Goal: Task Accomplishment & Management: Manage account settings

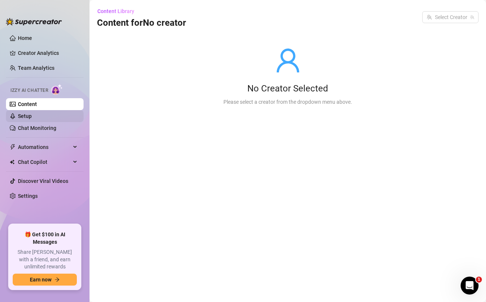
click at [26, 116] on link "Setup" at bounding box center [25, 116] width 14 height 6
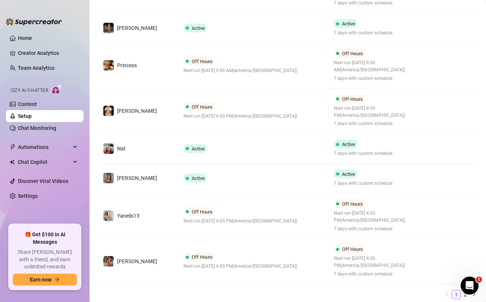
scroll to position [296, 0]
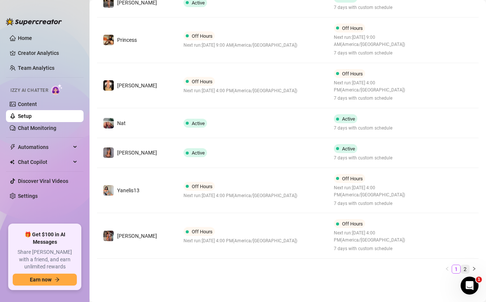
click at [465, 268] on link "2" at bounding box center [465, 269] width 8 height 8
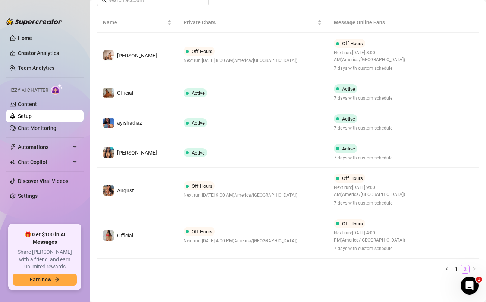
scroll to position [130, 0]
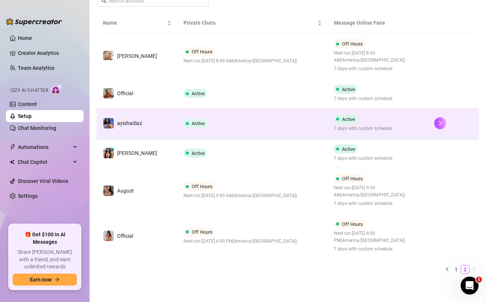
click at [262, 128] on td "Active" at bounding box center [253, 124] width 151 height 30
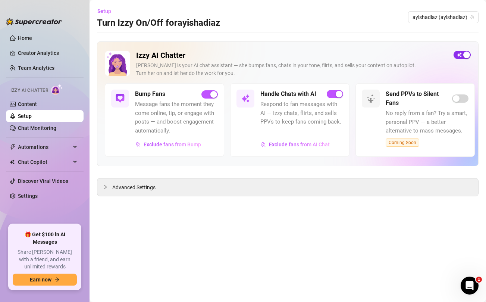
click at [461, 57] on span "button" at bounding box center [462, 55] width 17 height 8
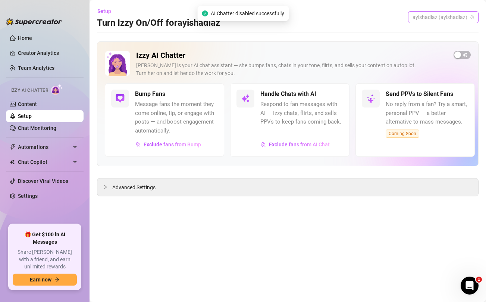
click at [442, 17] on span "ayishadiaz (ayishadiaz)" at bounding box center [444, 17] width 62 height 11
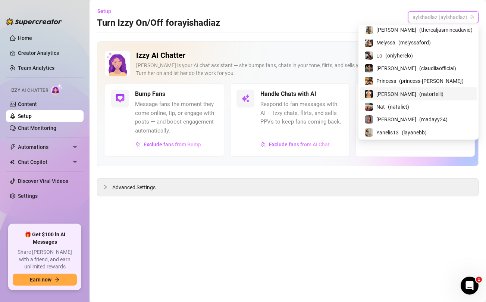
scroll to position [91, 0]
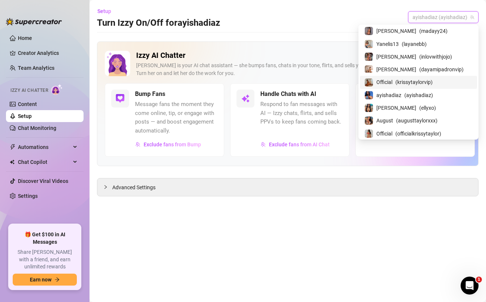
click at [418, 79] on span "( krissytaylorvip )" at bounding box center [414, 82] width 37 height 8
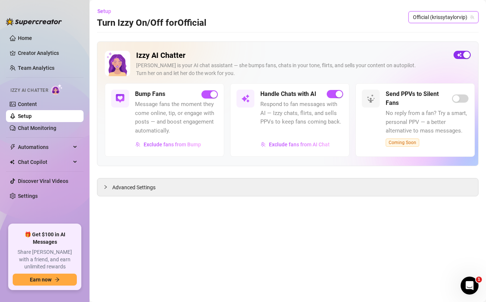
click at [461, 57] on span "button" at bounding box center [462, 55] width 17 height 8
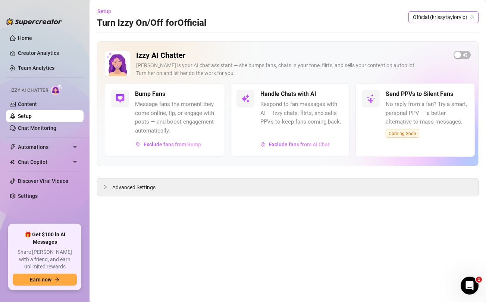
click at [444, 19] on span "Official (krissytaylorvip)" at bounding box center [443, 17] width 61 height 11
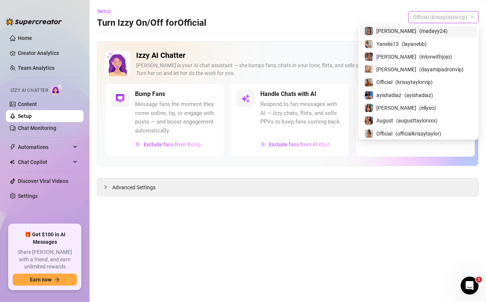
click at [425, 32] on span "( madayy24 )" at bounding box center [434, 31] width 28 height 8
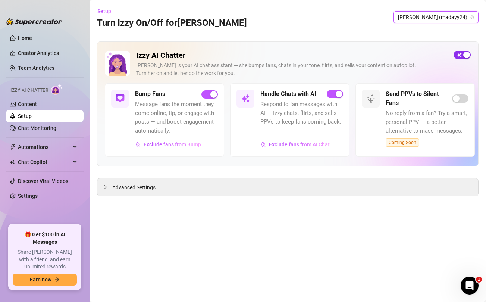
click at [463, 55] on span "button" at bounding box center [462, 55] width 17 height 8
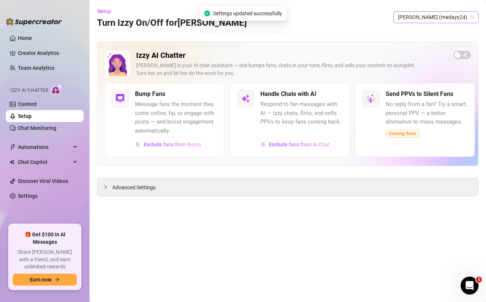
click at [455, 19] on span "[PERSON_NAME] (madayy24)" at bounding box center [436, 17] width 76 height 11
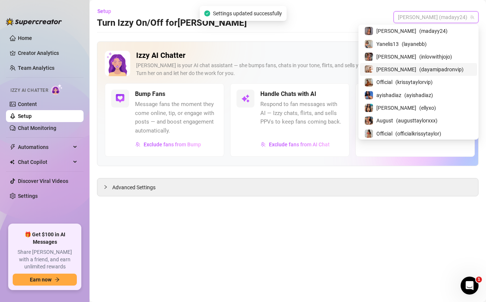
click at [424, 70] on span "( dayamipadronvip )" at bounding box center [442, 69] width 44 height 8
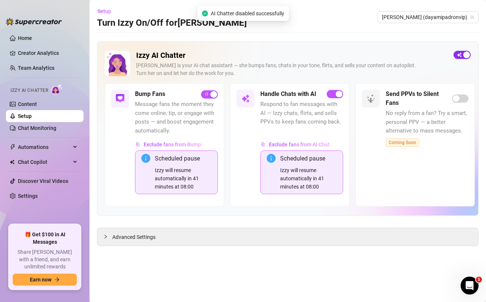
click at [462, 55] on span "button" at bounding box center [462, 55] width 17 height 8
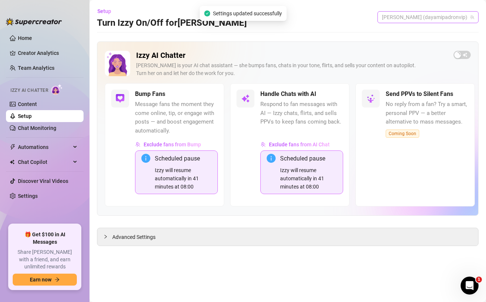
click at [448, 18] on span "[PERSON_NAME] (dayamipadronvip)" at bounding box center [428, 17] width 92 height 11
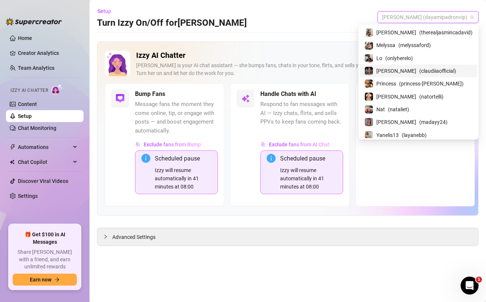
click at [418, 70] on div "[PERSON_NAME] ( claudiiaofficial )" at bounding box center [419, 70] width 108 height 9
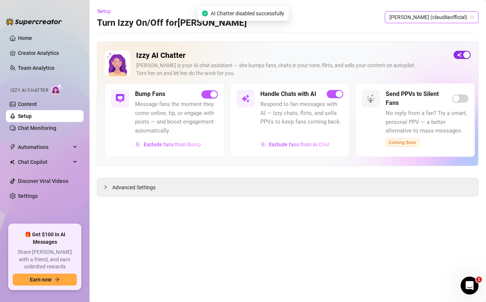
click at [461, 56] on span "button" at bounding box center [462, 55] width 17 height 8
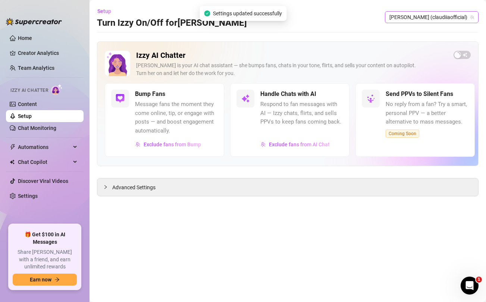
click at [454, 19] on span "[PERSON_NAME] (claudiiaofficial)" at bounding box center [432, 17] width 85 height 11
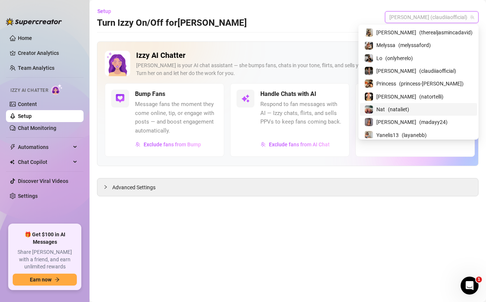
click at [348, 221] on main "Setup Turn Izzy On/Off for [PERSON_NAME] [PERSON_NAME] (claudiiaofficial) Izzy …" at bounding box center [288, 151] width 397 height 302
